Goal: Task Accomplishment & Management: Complete application form

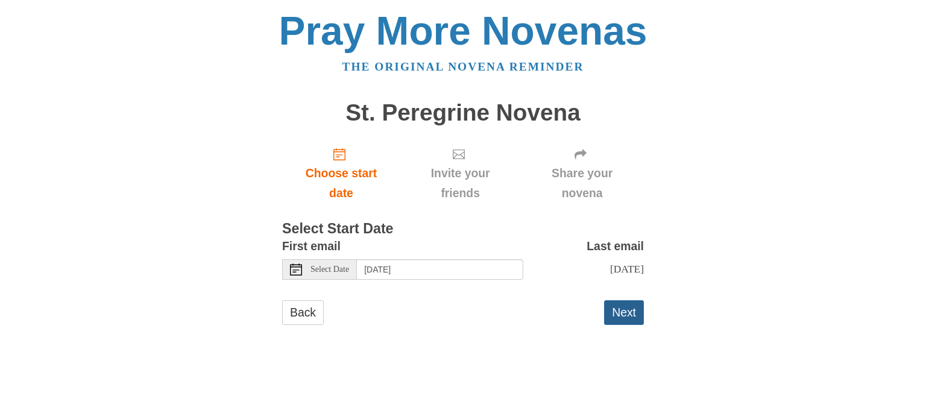
click at [635, 312] on button "Next" at bounding box center [624, 312] width 40 height 25
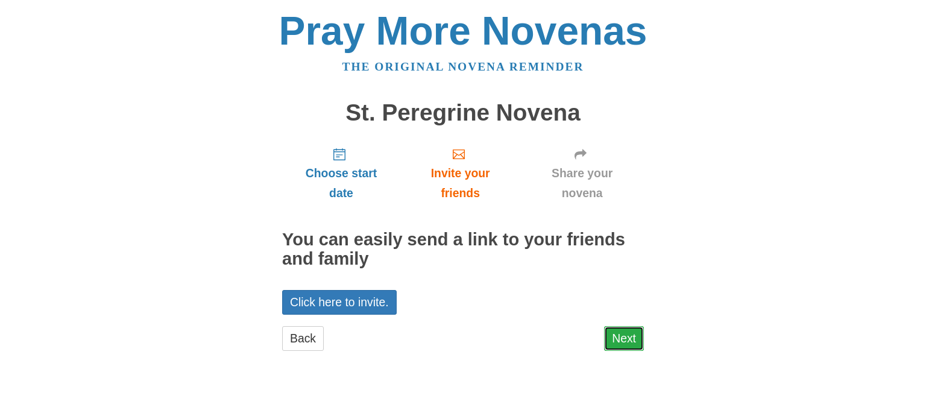
click at [612, 340] on link "Next" at bounding box center [624, 338] width 40 height 25
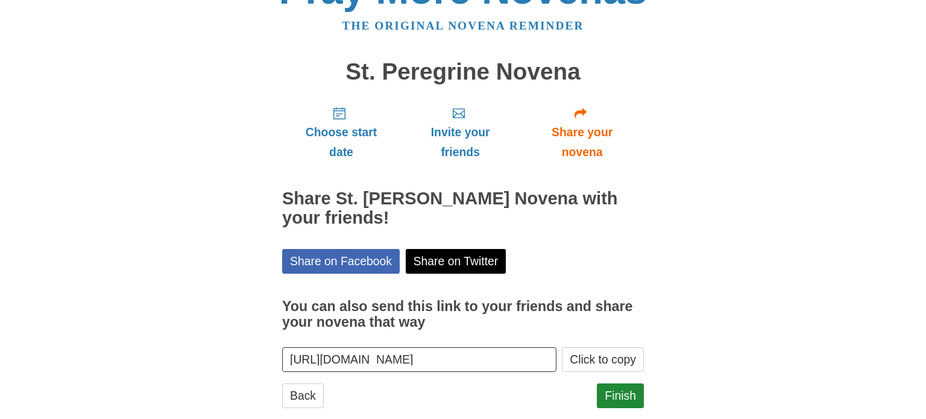
scroll to position [64, 0]
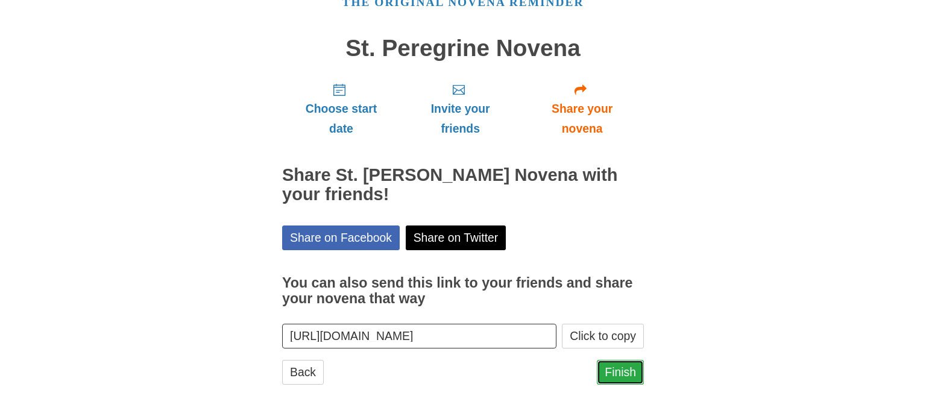
click at [627, 368] on link "Finish" at bounding box center [620, 372] width 47 height 25
